Goal: Information Seeking & Learning: Learn about a topic

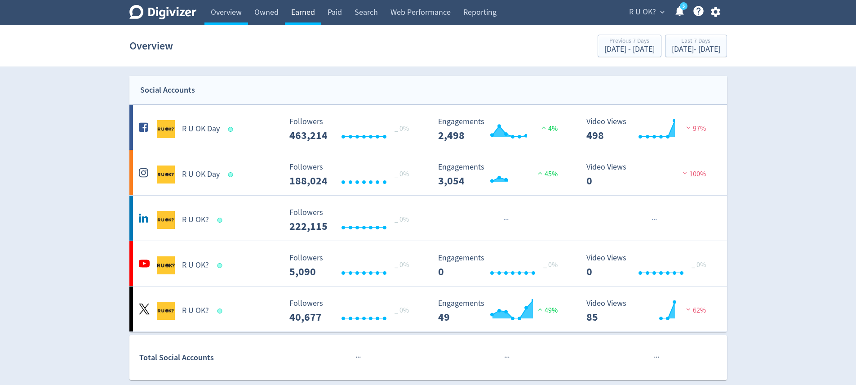
click at [299, 11] on link "Earned" at bounding box center [303, 12] width 36 height 25
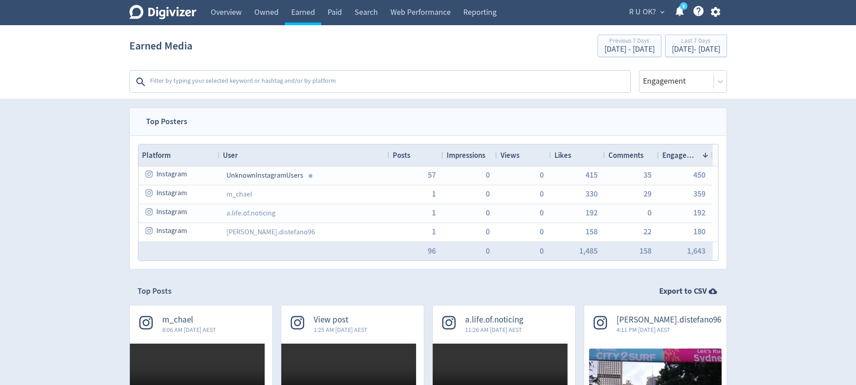
click at [230, 83] on textarea at bounding box center [389, 82] width 480 height 18
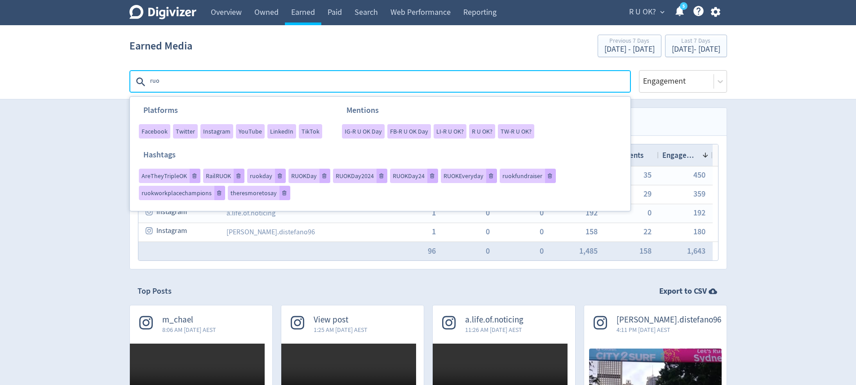
type textarea "ruok"
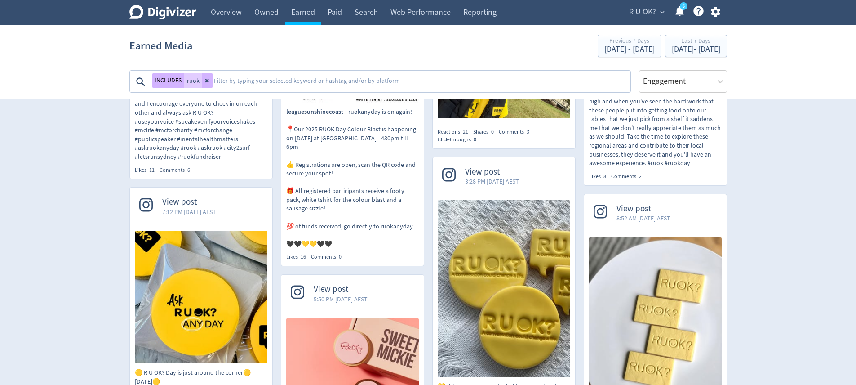
scroll to position [771, 0]
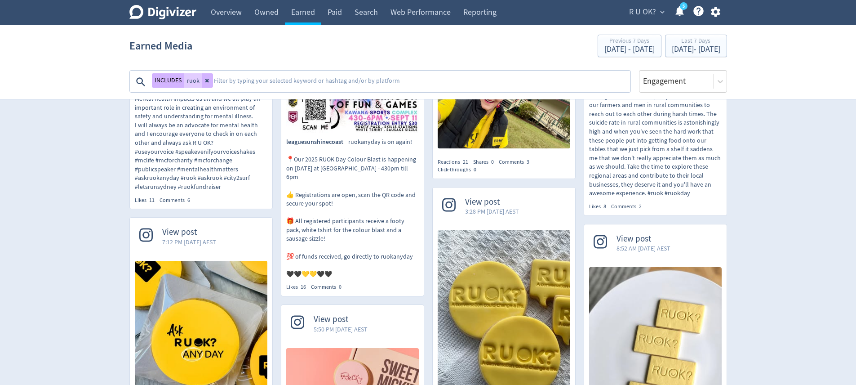
click at [209, 191] on p "nkcelebrations_ Putting my voice to the best use! I ran city2surf [DATE] as a C…" at bounding box center [201, 112] width 133 height 159
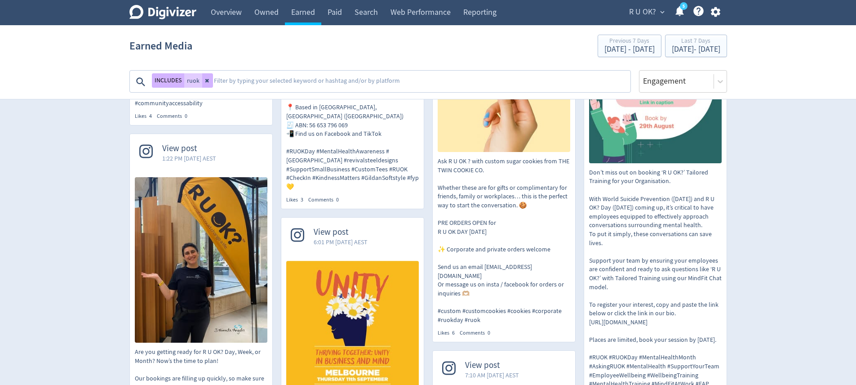
scroll to position [1744, 0]
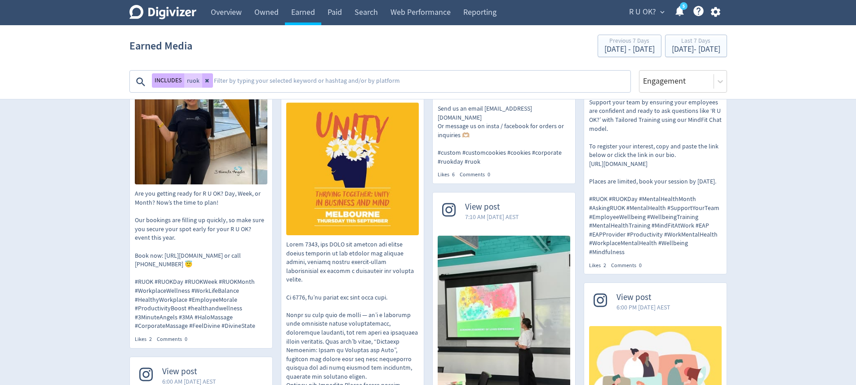
click at [284, 81] on textarea at bounding box center [421, 82] width 417 height 18
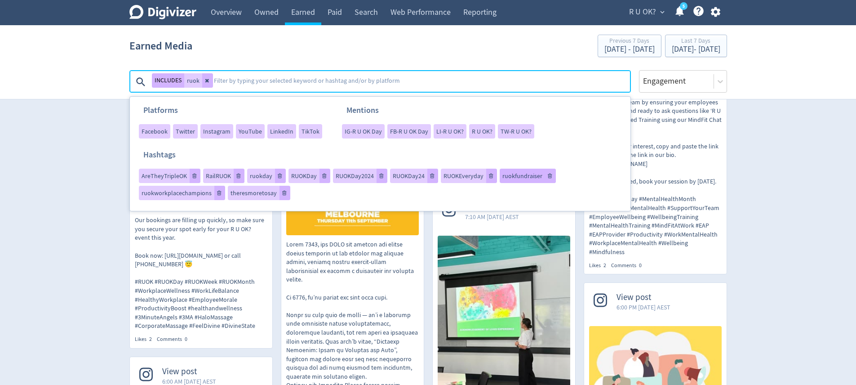
click at [529, 173] on span "ruokfundraiser" at bounding box center [522, 176] width 40 height 6
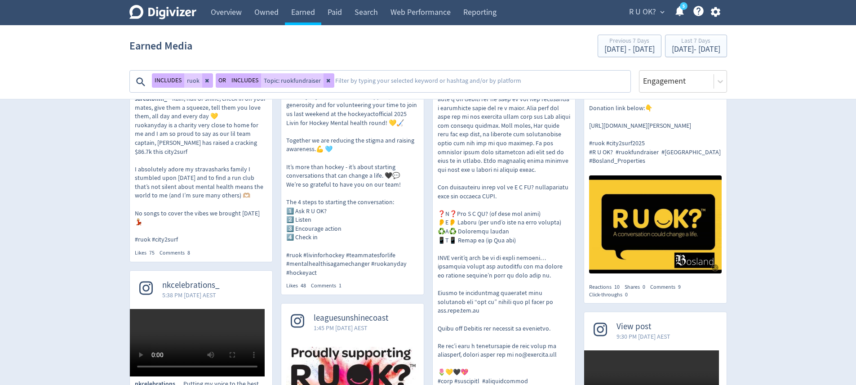
scroll to position [236, 0]
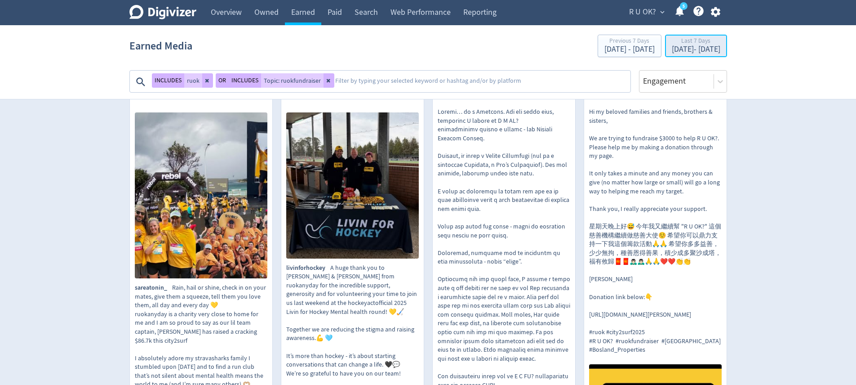
click at [672, 49] on div "[DATE] - [DATE]" at bounding box center [696, 49] width 49 height 8
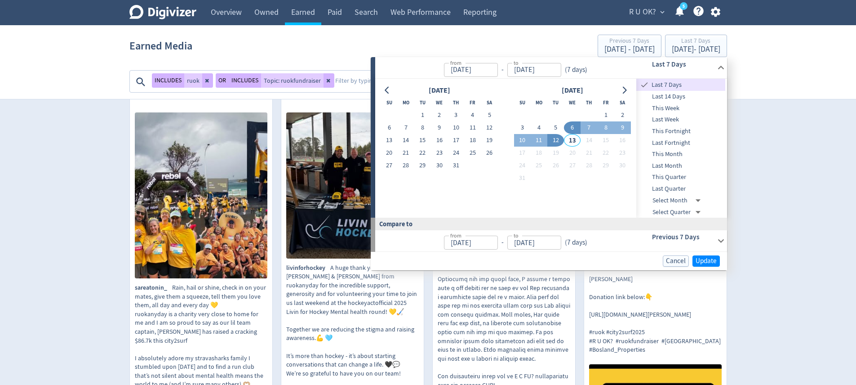
click at [685, 155] on span "This Month" at bounding box center [680, 154] width 89 height 10
type input "[DATE]"
click at [717, 262] on button "Update" at bounding box center [705, 260] width 27 height 11
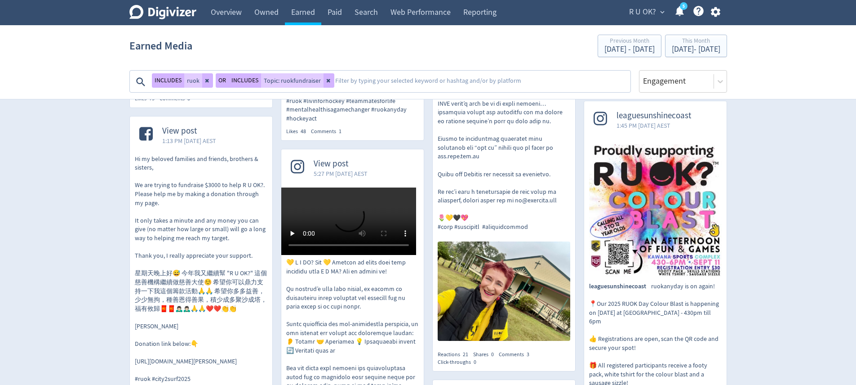
scroll to position [590, 0]
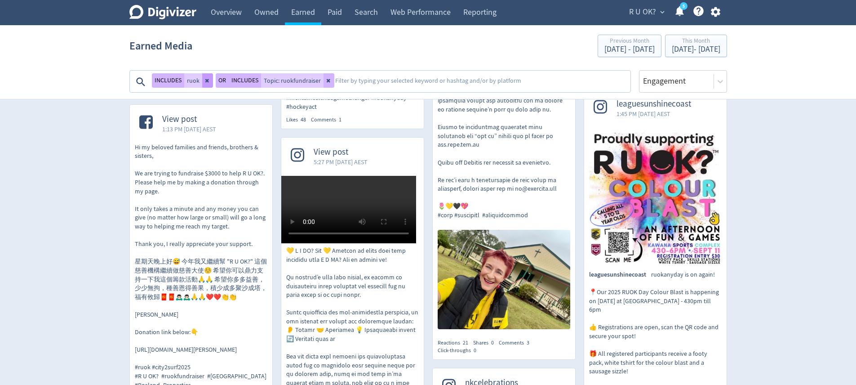
click at [209, 83] on button at bounding box center [207, 80] width 11 height 14
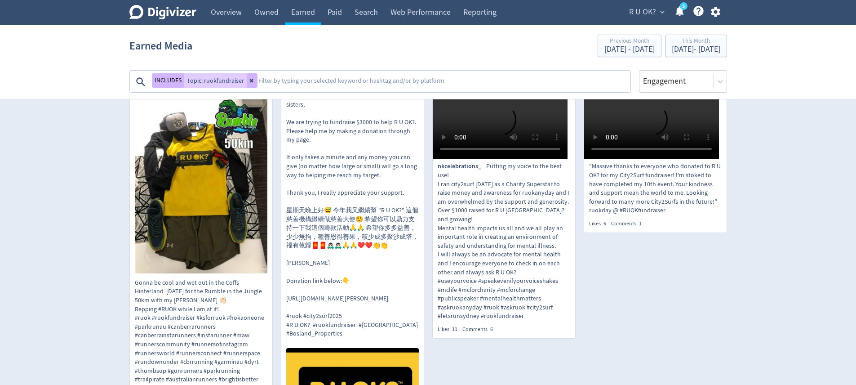
scroll to position [265, 0]
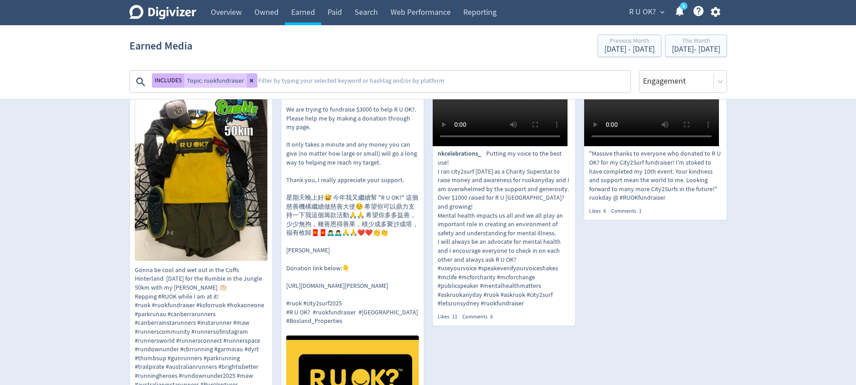
click at [641, 202] on p ""Massive thanks to everyone who donated to R U OK? for my City2Surf fundraiser!…" at bounding box center [655, 175] width 133 height 53
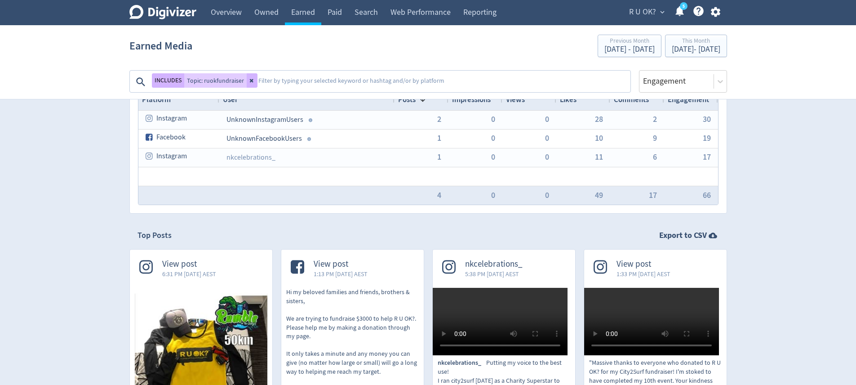
scroll to position [0, 0]
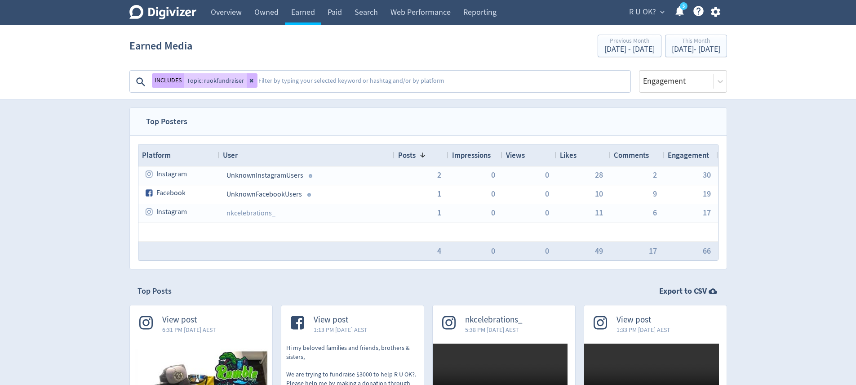
click at [282, 84] on textarea at bounding box center [443, 82] width 372 height 18
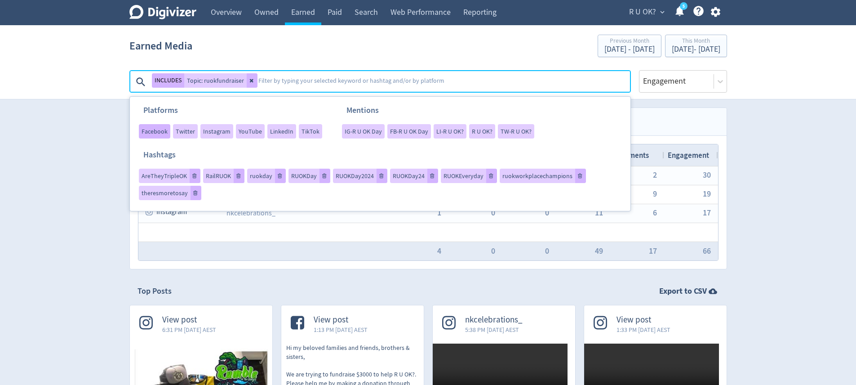
click at [149, 132] on span "Facebook" at bounding box center [155, 131] width 26 height 6
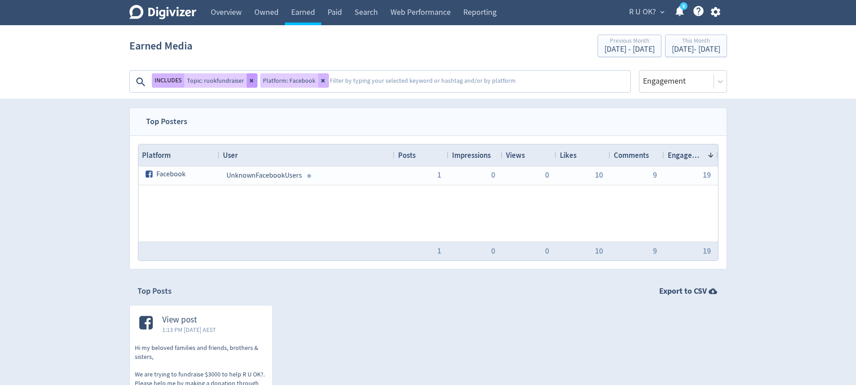
click at [250, 84] on button at bounding box center [252, 80] width 11 height 14
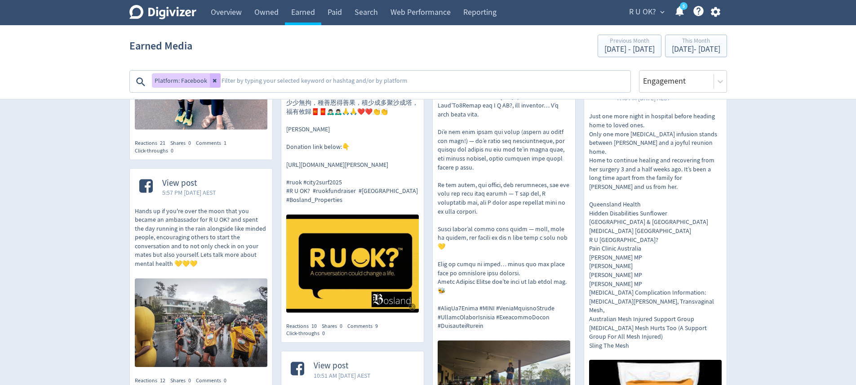
scroll to position [924, 0]
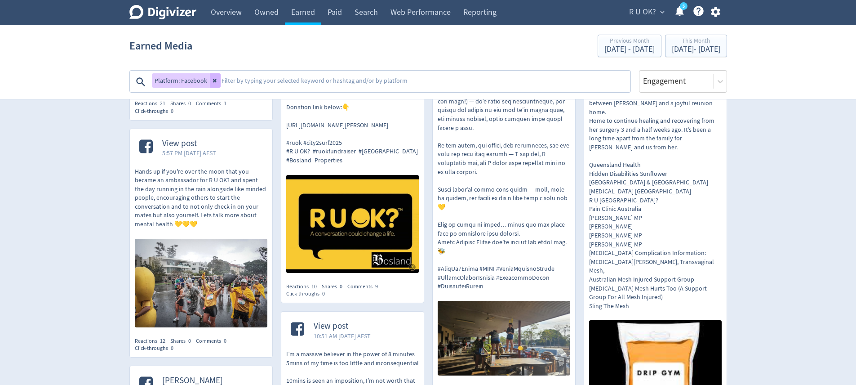
click at [215, 179] on p "Hands up if you're over the moon that you became an ambassador for R U OK? and …" at bounding box center [201, 198] width 133 height 62
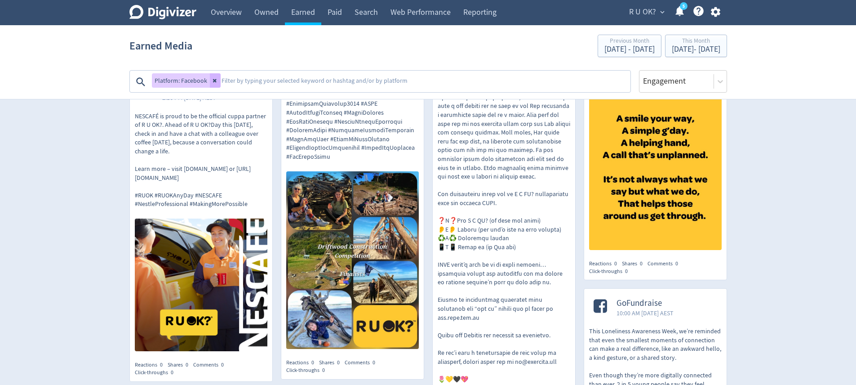
scroll to position [2288, 0]
